Goal: Information Seeking & Learning: Learn about a topic

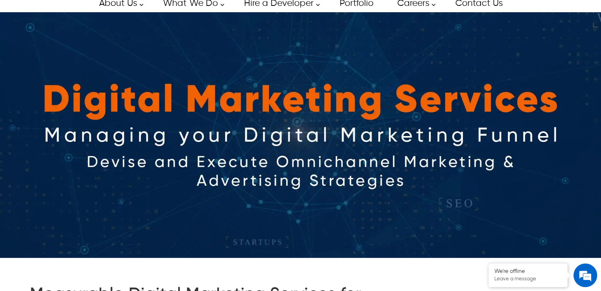
click at [497, 101] on img at bounding box center [300, 135] width 601 height 246
click at [502, 70] on img at bounding box center [300, 135] width 601 height 246
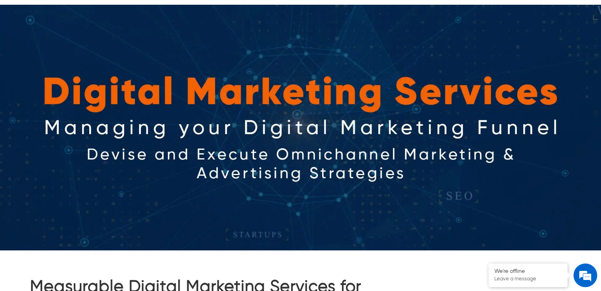
scroll to position [197, 0]
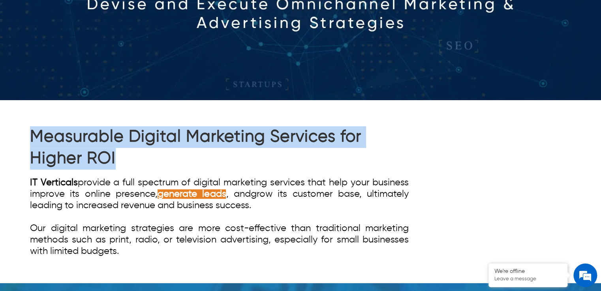
drag, startPoint x: 133, startPoint y: 150, endPoint x: 36, endPoint y: 139, distance: 98.2
click at [29, 144] on div "Measurable Digital Marketing Services for Higher ROI IT Verticals provide a ful…" at bounding box center [300, 191] width 601 height 183
click at [49, 139] on h1 "Measurable Digital Marketing Services for Higher ROI" at bounding box center [219, 147] width 379 height 43
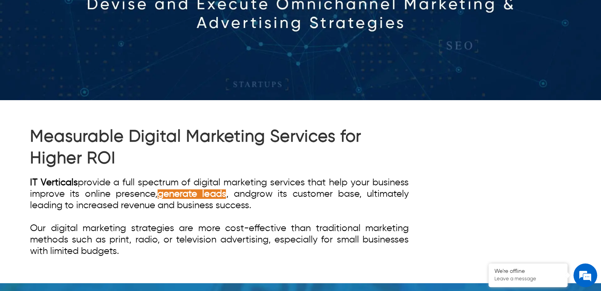
scroll to position [316, 0]
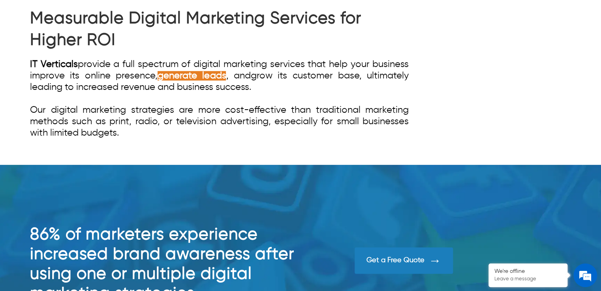
click at [196, 80] on strong "generate leads" at bounding box center [192, 75] width 68 height 9
click at [264, 87] on div "IT Verticals provide a full spectrum of digital marketing services that help yo…" at bounding box center [219, 99] width 379 height 80
drag, startPoint x: 212, startPoint y: 76, endPoint x: 180, endPoint y: 79, distance: 32.1
click at [164, 81] on div "IT Verticals provide a full spectrum of digital marketing services that help yo…" at bounding box center [219, 99] width 379 height 80
click at [181, 79] on strong "generate leads" at bounding box center [192, 75] width 68 height 9
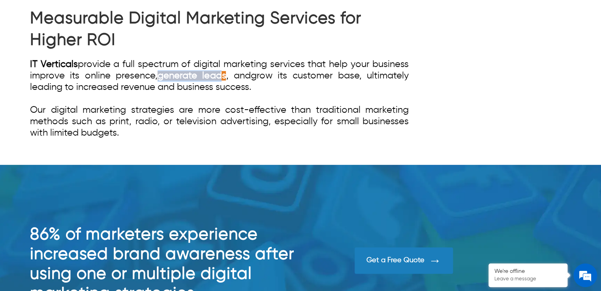
drag, startPoint x: 158, startPoint y: 75, endPoint x: 232, endPoint y: 78, distance: 74.3
click at [224, 79] on div "IT Verticals provide a full spectrum of digital marketing services that help yo…" at bounding box center [219, 99] width 379 height 80
click at [232, 78] on div "IT Verticals provide a full spectrum of digital marketing services that help yo…" at bounding box center [219, 99] width 379 height 80
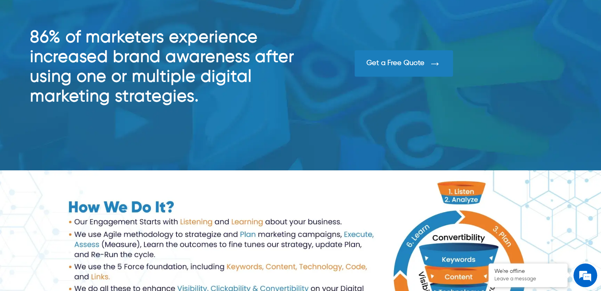
click at [402, 63] on div "Get a Free Quote" at bounding box center [395, 63] width 58 height 9
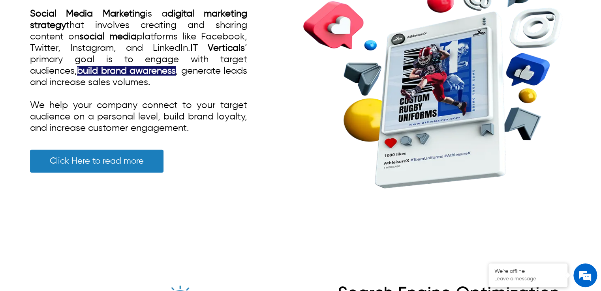
scroll to position [869, 0]
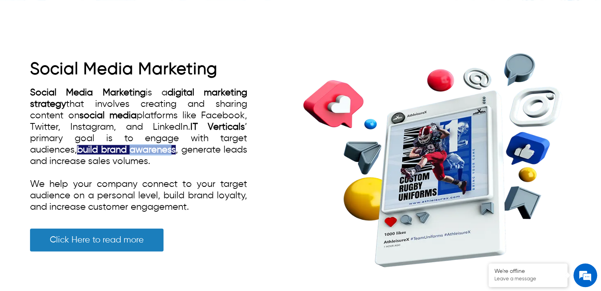
drag, startPoint x: 136, startPoint y: 144, endPoint x: 88, endPoint y: 145, distance: 47.4
click at [88, 145] on strong "build brand awareness" at bounding box center [126, 149] width 99 height 9
click at [111, 145] on strong "build brand awareness" at bounding box center [126, 149] width 99 height 9
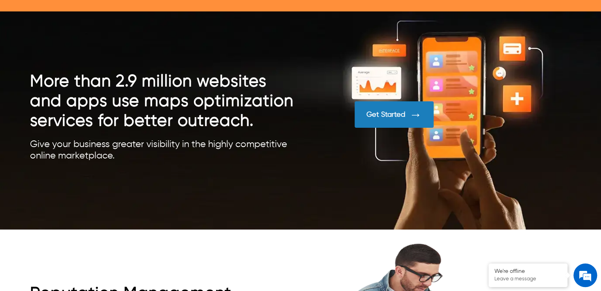
scroll to position [3554, 0]
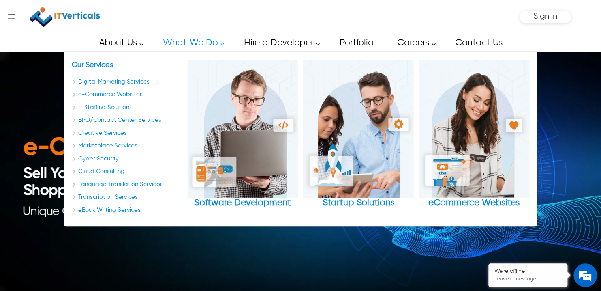
click at [218, 40] on link "What We Do" at bounding box center [191, 43] width 74 height 18
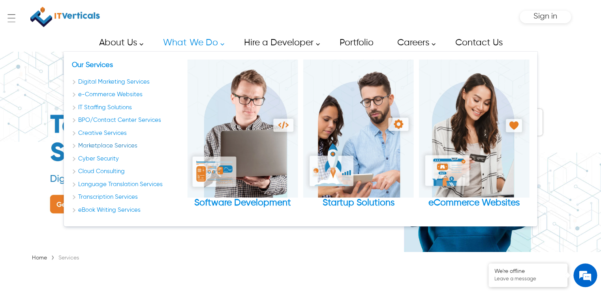
click at [120, 146] on link "Marketplace Services" at bounding box center [126, 146] width 111 height 9
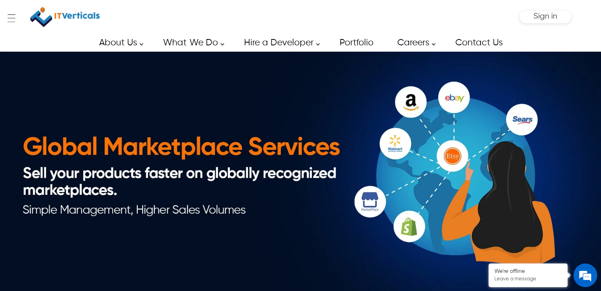
click at [164, 182] on img at bounding box center [300, 175] width 601 height 246
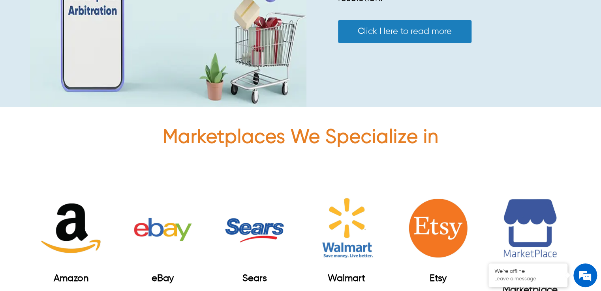
scroll to position [2370, 0]
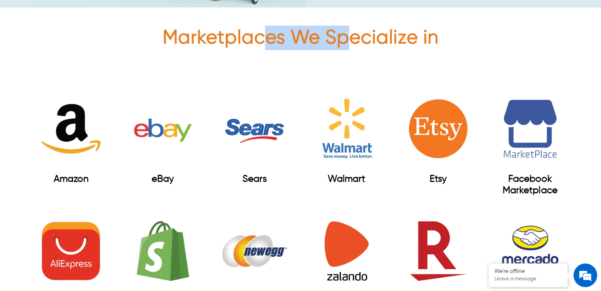
drag, startPoint x: 345, startPoint y: 39, endPoint x: 261, endPoint y: 40, distance: 83.7
click at [261, 40] on span "Marketplaces We Specialize in" at bounding box center [300, 38] width 276 height 19
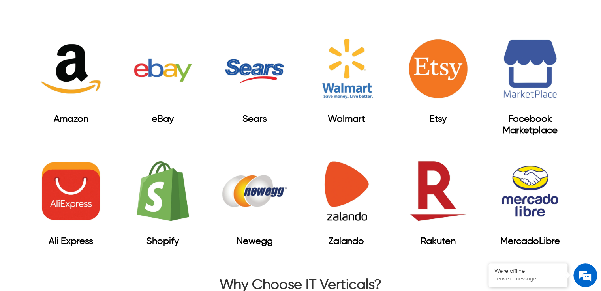
scroll to position [2488, 0]
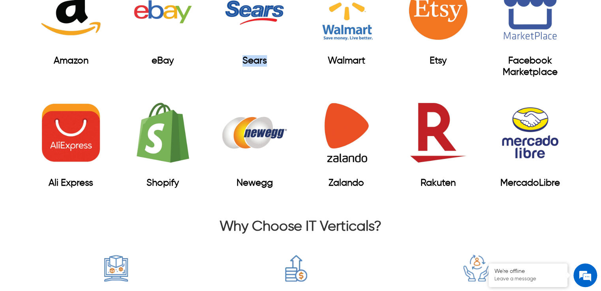
click at [231, 62] on div "Sears" at bounding box center [255, 60] width 82 height 11
click at [270, 62] on div "Sears" at bounding box center [255, 60] width 82 height 11
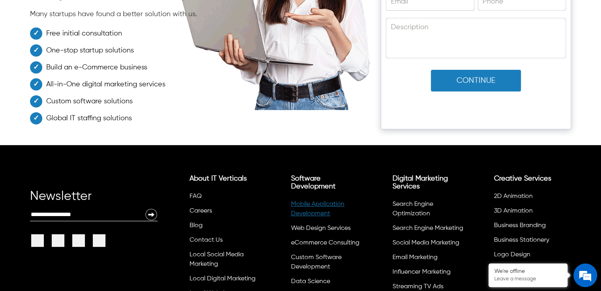
scroll to position [3934, 0]
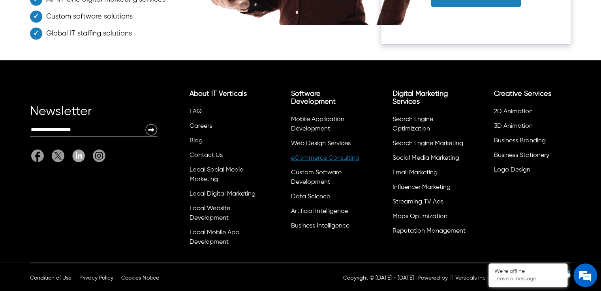
click at [338, 158] on link "eCommerce Consulting" at bounding box center [325, 158] width 68 height 6
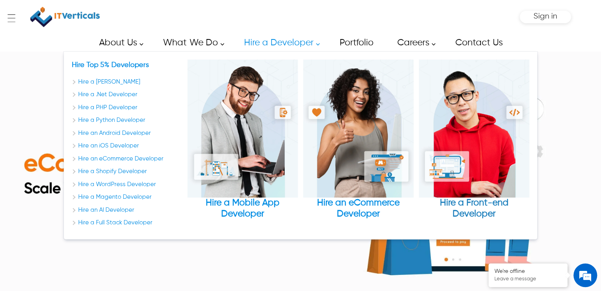
click at [469, 211] on div "Hire a Front-end Developer" at bounding box center [474, 209] width 111 height 22
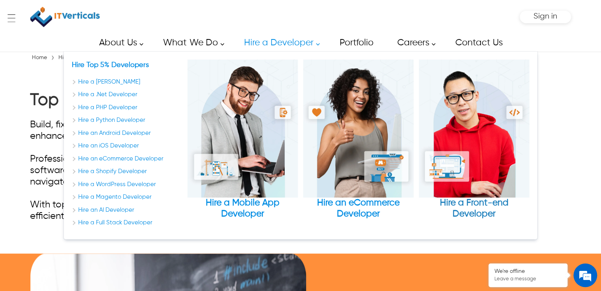
click at [461, 204] on div "Hire a Front-end Developer" at bounding box center [474, 209] width 111 height 22
click at [485, 214] on div "Hire a Front-end Developer" at bounding box center [474, 209] width 111 height 22
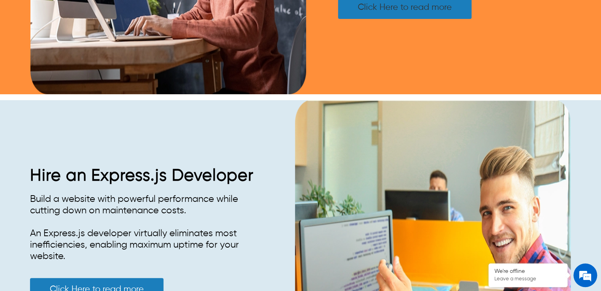
scroll to position [355, 0]
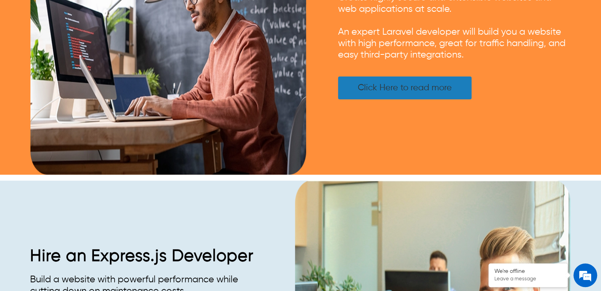
click at [404, 89] on link "Click Here to read more" at bounding box center [404, 88] width 133 height 23
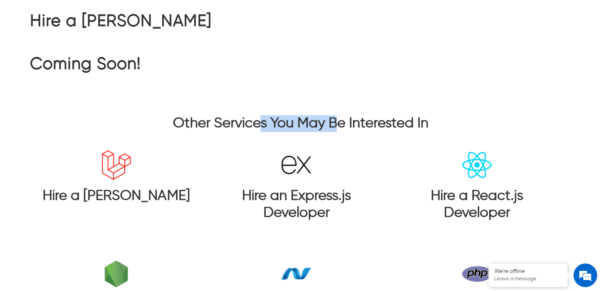
drag, startPoint x: 256, startPoint y: 116, endPoint x: 341, endPoint y: 122, distance: 85.1
click at [341, 122] on h3 "Other Services You May Be Interested In" at bounding box center [300, 123] width 541 height 17
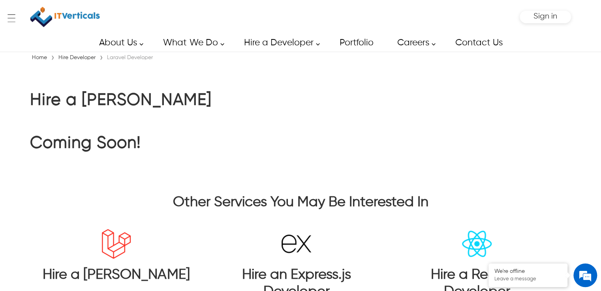
click at [511, 116] on div "Hire a Laravel Developer Coming Soon!" at bounding box center [300, 122] width 541 height 117
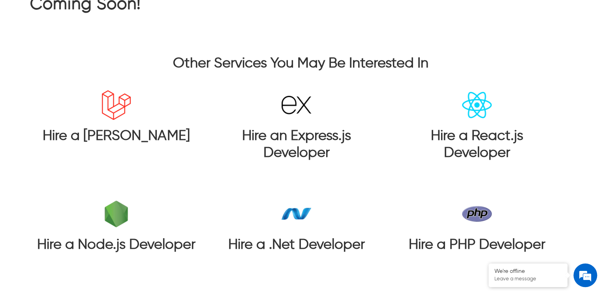
scroll to position [197, 0]
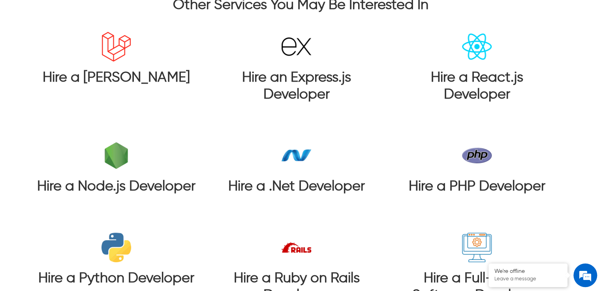
click at [273, 93] on h3 "Hire an Express.js Developer" at bounding box center [297, 87] width 162 height 34
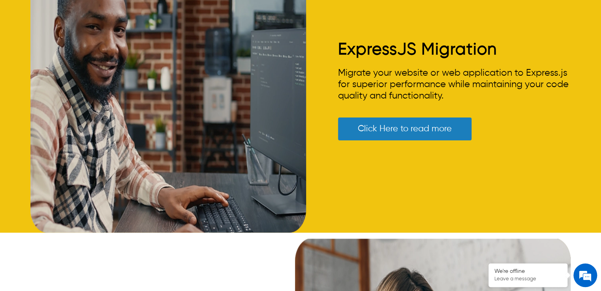
scroll to position [790, 0]
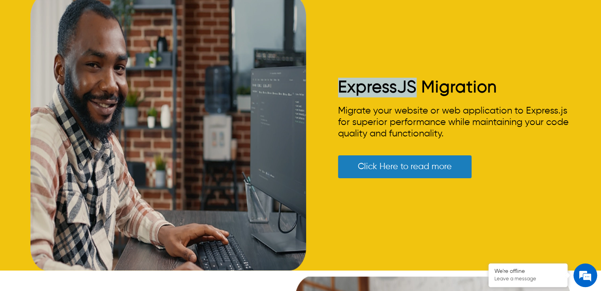
drag, startPoint x: 335, startPoint y: 78, endPoint x: 439, endPoint y: 79, distance: 104.7
click at [439, 79] on div "ExpressJS Migration Migrate your website or web application to Express.js for s…" at bounding box center [300, 132] width 541 height 276
click at [440, 79] on link "ExpressJS Migration" at bounding box center [417, 87] width 159 height 17
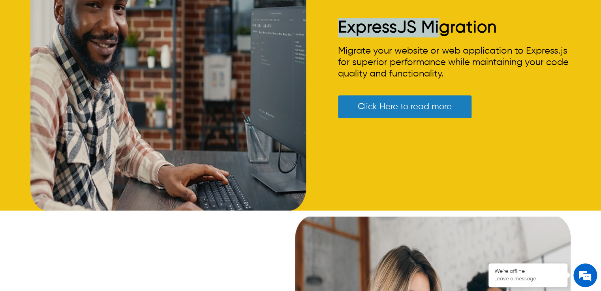
scroll to position [869, 0]
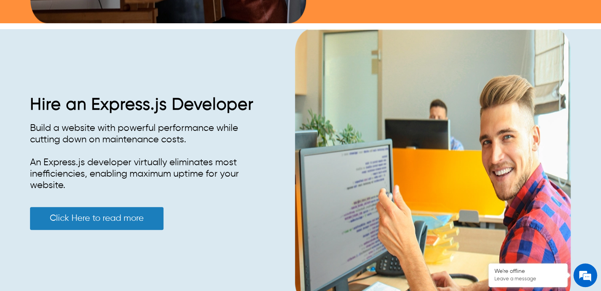
scroll to position [553, 0]
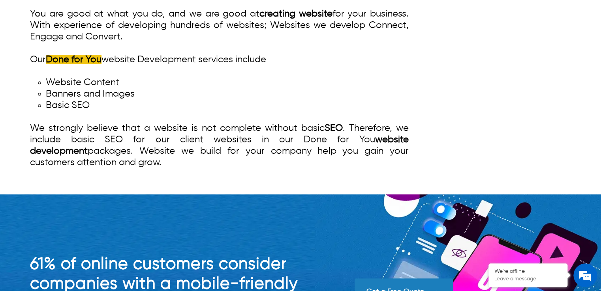
scroll to position [592, 0]
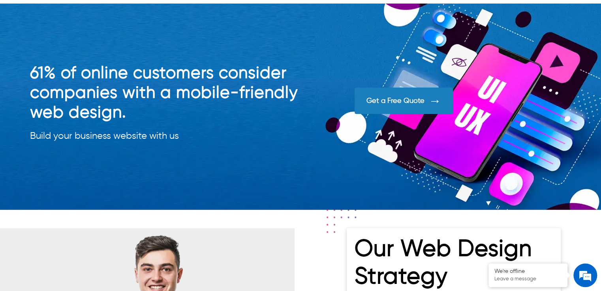
click at [383, 105] on div "Get a Free Quote" at bounding box center [404, 101] width 98 height 26
click at [384, 104] on div "Get a Free Quote" at bounding box center [395, 101] width 58 height 9
click at [330, 92] on div "61% of online customers consider companies with a mobile-friendly web design. B…" at bounding box center [300, 107] width 541 height 86
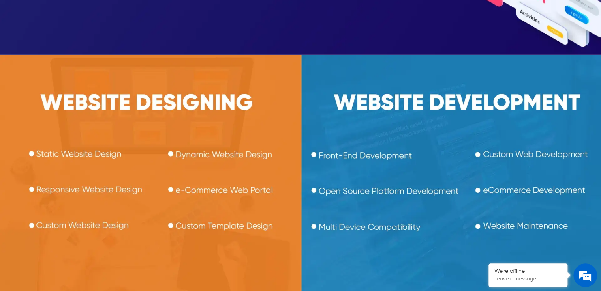
scroll to position [1303, 0]
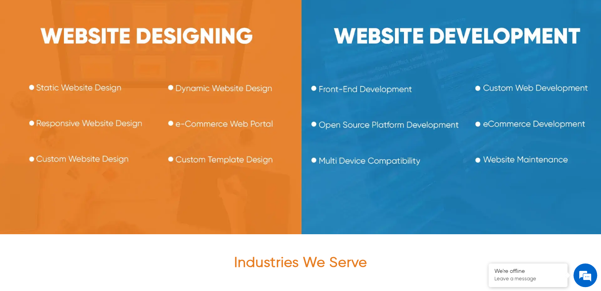
click at [366, 89] on img at bounding box center [300, 112] width 601 height 246
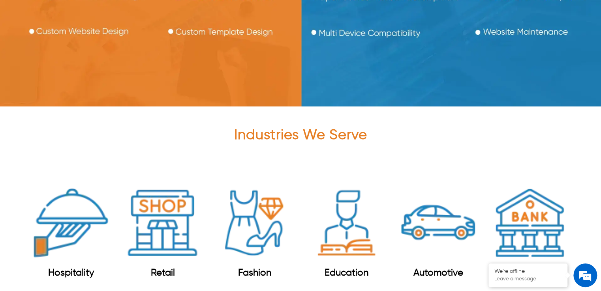
scroll to position [1461, 0]
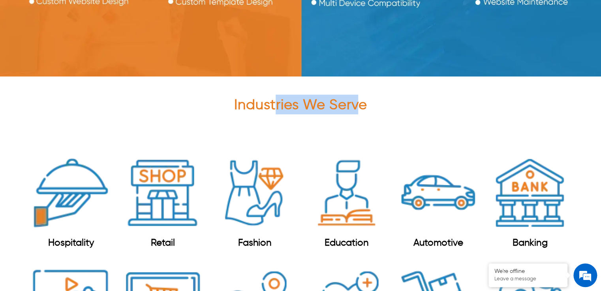
drag, startPoint x: 353, startPoint y: 103, endPoint x: 273, endPoint y: 105, distance: 79.4
click at [273, 105] on span "Industries We Serve" at bounding box center [300, 105] width 133 height 14
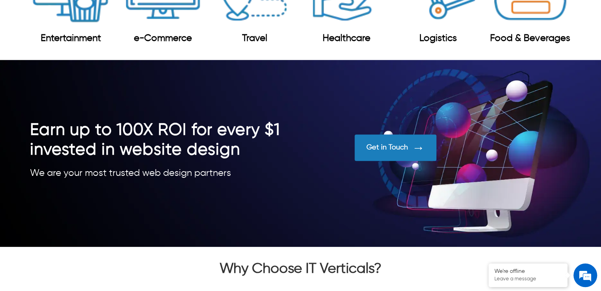
scroll to position [1935, 0]
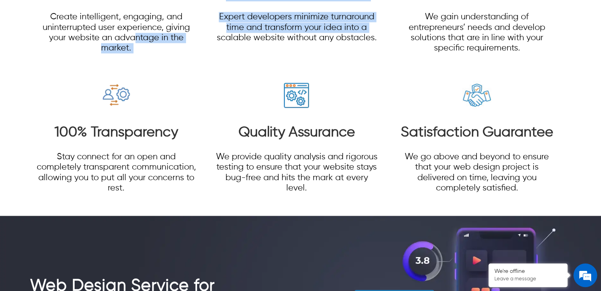
drag, startPoint x: 210, startPoint y: 40, endPoint x: 135, endPoint y: 40, distance: 75.4
click at [135, 40] on section "User-Centric Approach Create intelligent, engaging, and uninterrupted user expe…" at bounding box center [300, 64] width 541 height 279
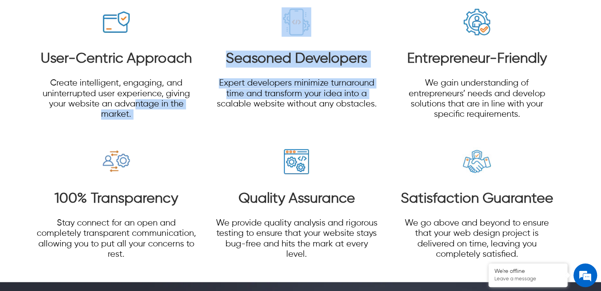
scroll to position [1975, 0]
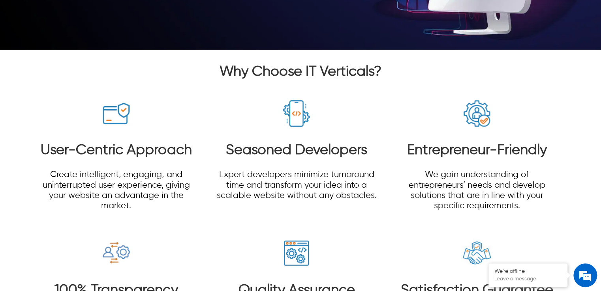
click at [170, 144] on div "User-Centric Approach Create intelligent, engaging, and uninterrupted user expe…" at bounding box center [116, 160] width 162 height 122
drag, startPoint x: 159, startPoint y: 155, endPoint x: 109, endPoint y: 157, distance: 49.8
click at [103, 158] on h3 "User-Centric Approach" at bounding box center [116, 150] width 162 height 17
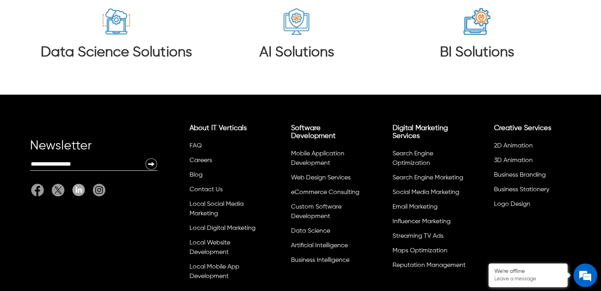
scroll to position [3085, 0]
